Goal: Find specific page/section: Find specific page/section

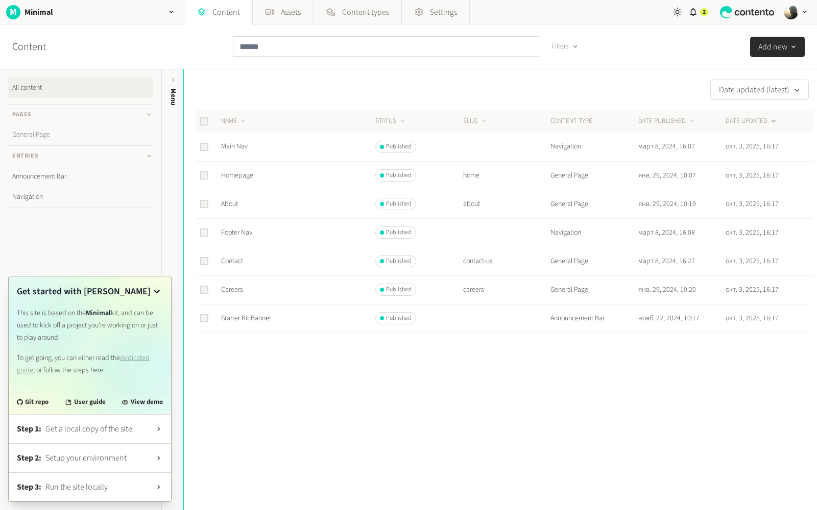
click at [48, 132] on link "General Page" at bounding box center [80, 135] width 145 height 20
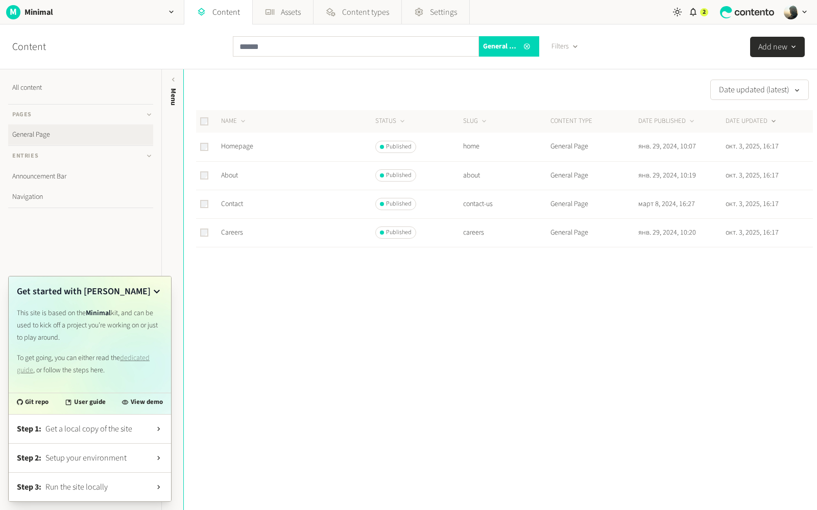
click at [287, 149] on td "Homepage" at bounding box center [297, 147] width 154 height 29
click at [233, 145] on link "Homepage" at bounding box center [237, 146] width 32 height 10
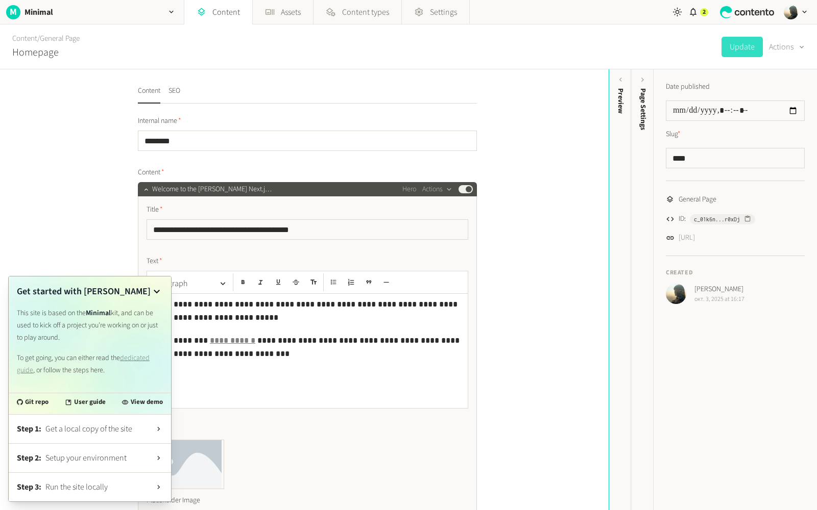
click at [159, 295] on icon at bounding box center [157, 292] width 12 height 12
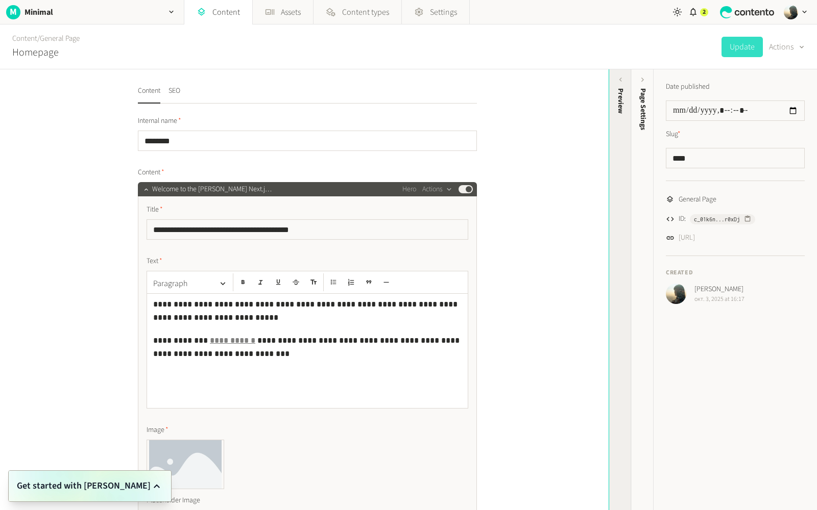
click at [621, 80] on icon at bounding box center [620, 80] width 9 height 9
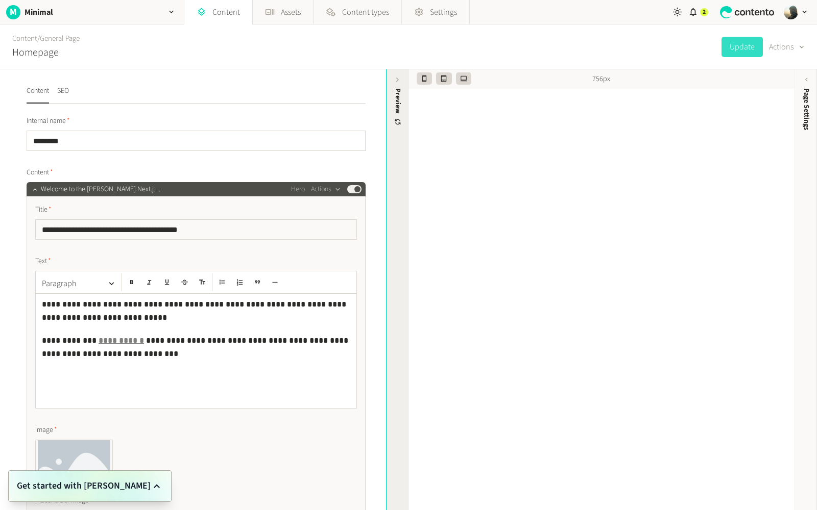
click at [396, 80] on icon at bounding box center [397, 80] width 9 height 9
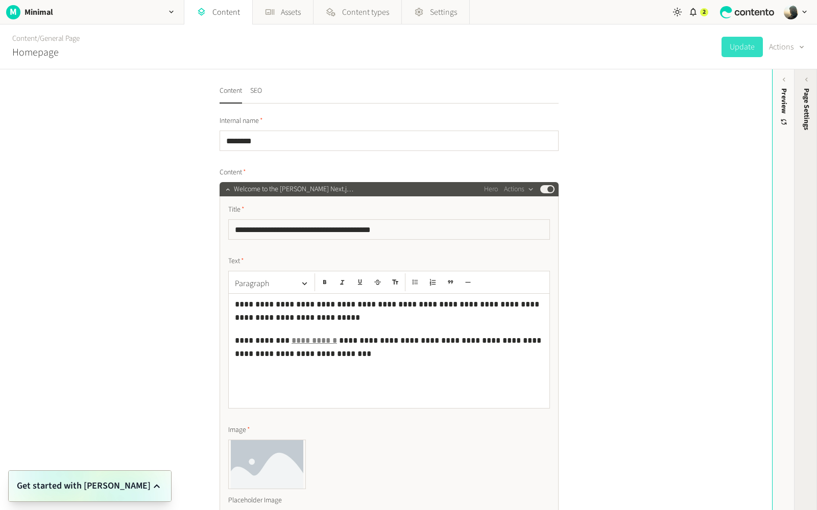
click at [807, 81] on icon at bounding box center [806, 80] width 9 height 9
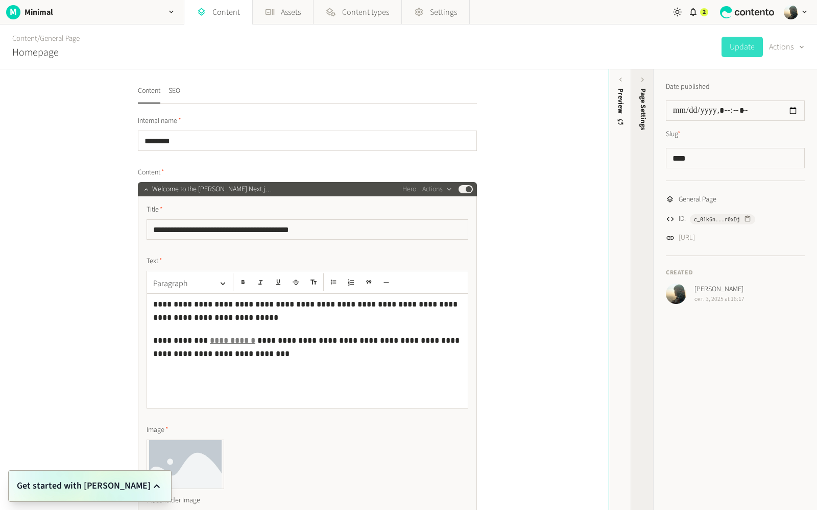
click at [643, 82] on icon at bounding box center [642, 80] width 9 height 9
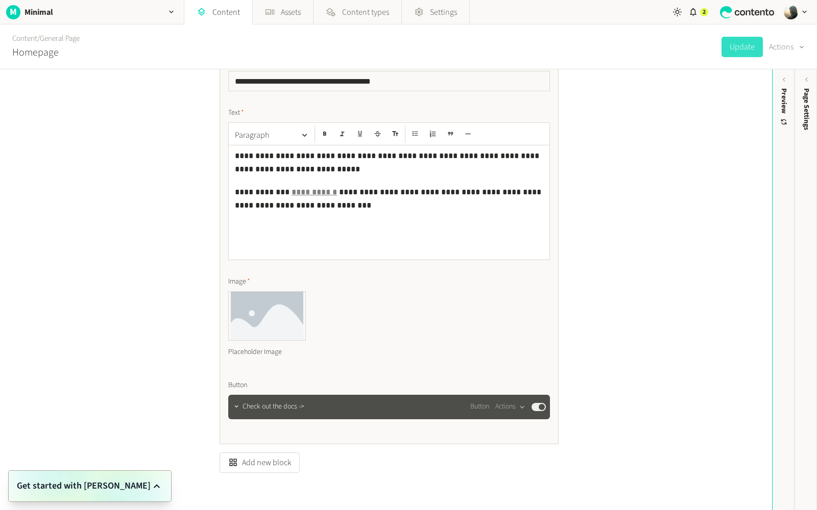
scroll to position [19, 0]
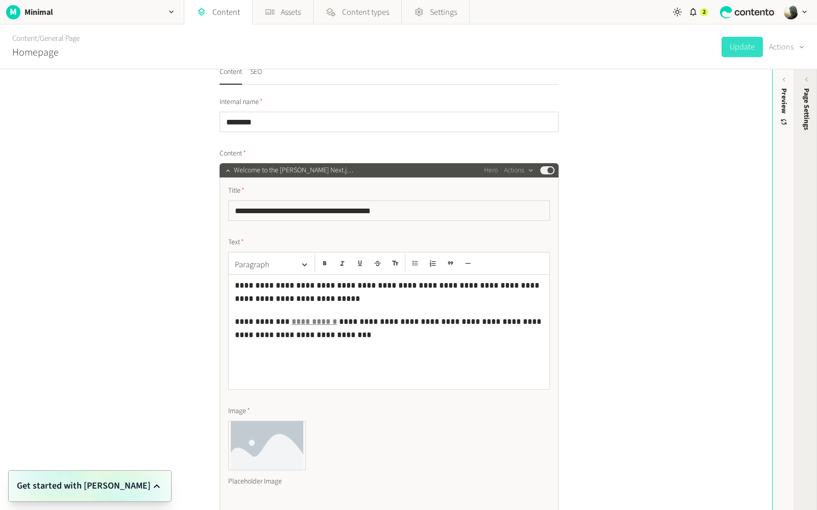
click at [808, 79] on icon at bounding box center [806, 80] width 9 height 9
